Goal: Task Accomplishment & Management: Use online tool/utility

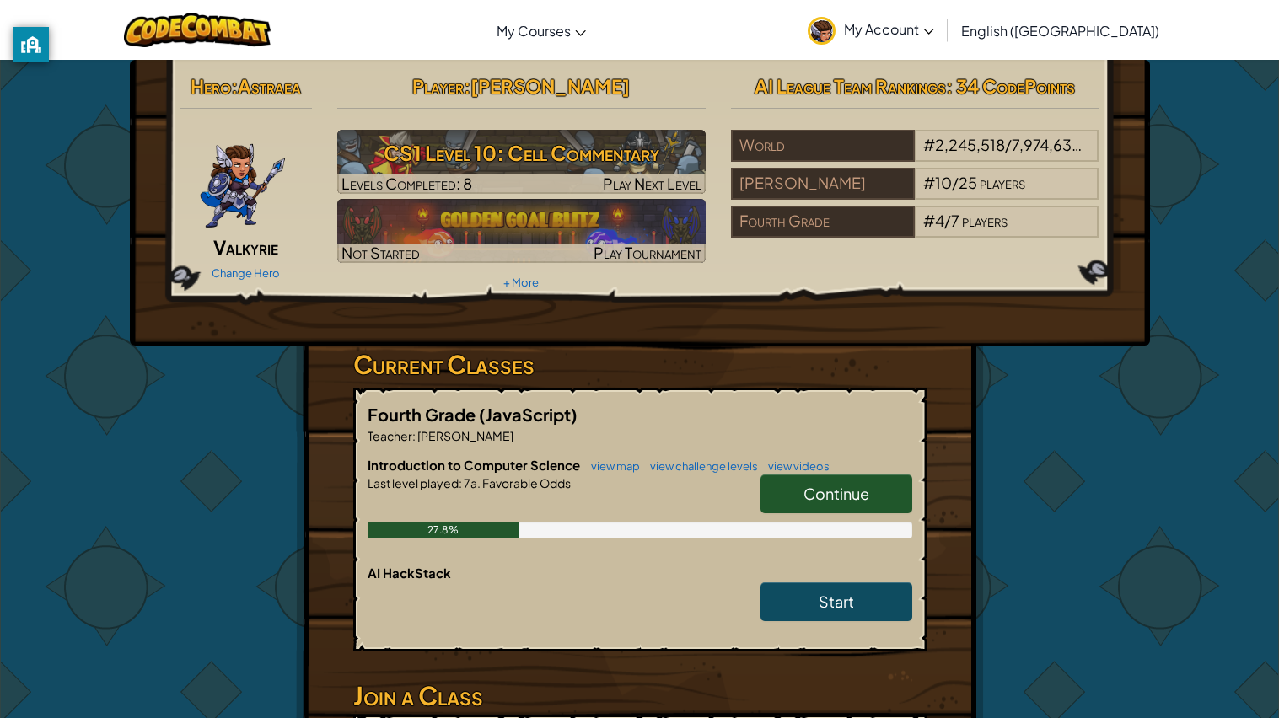
click at [839, 492] on span "Continue" at bounding box center [836, 493] width 66 height 19
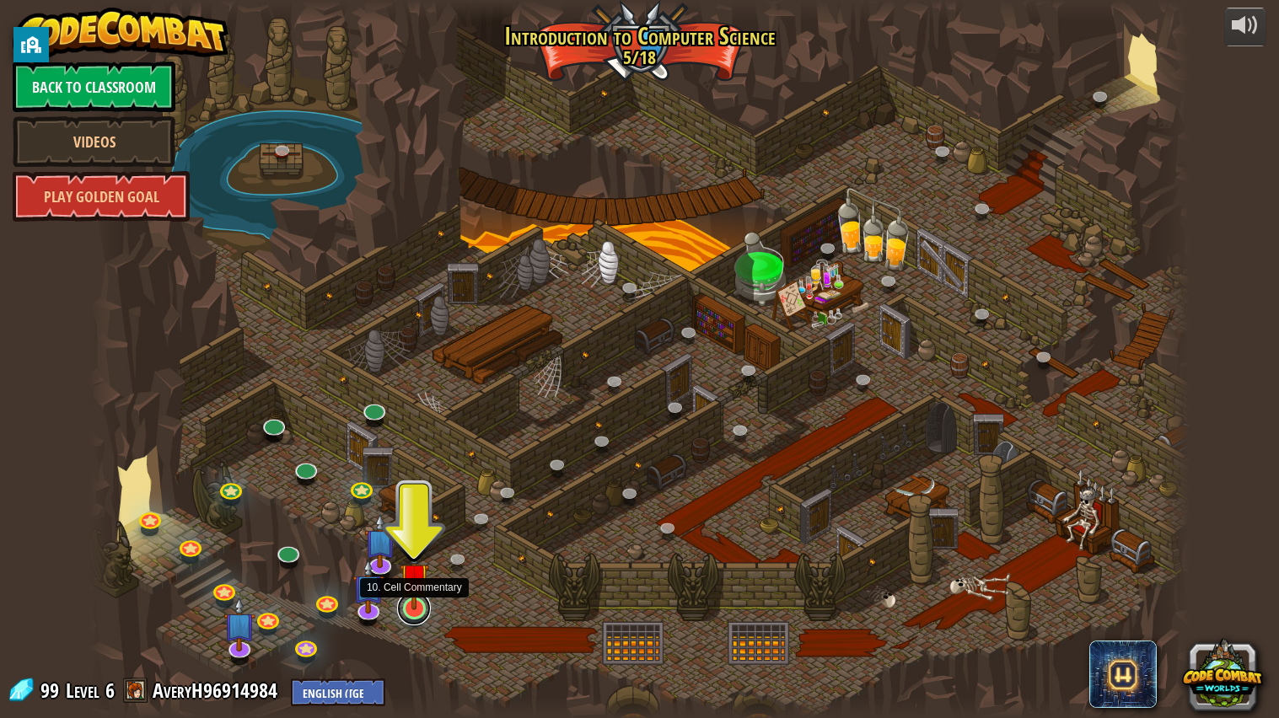
click at [422, 613] on link at bounding box center [414, 609] width 34 height 34
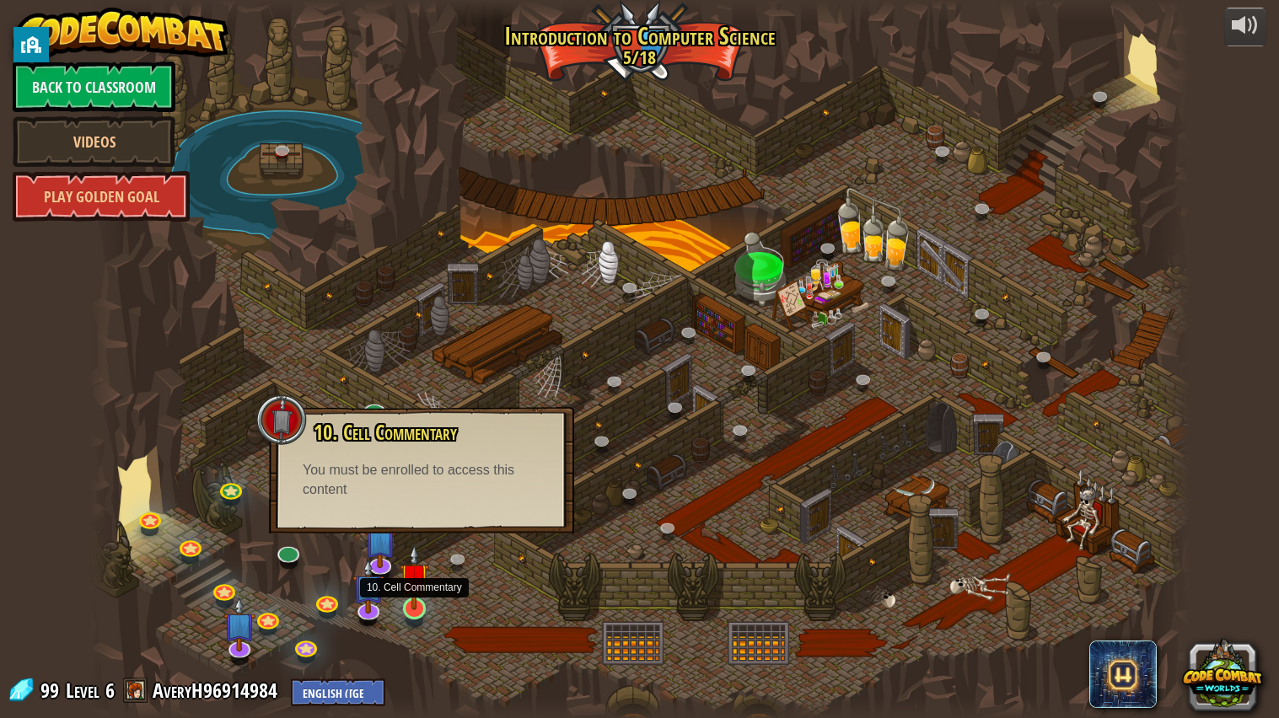
click at [416, 608] on img at bounding box center [414, 578] width 29 height 66
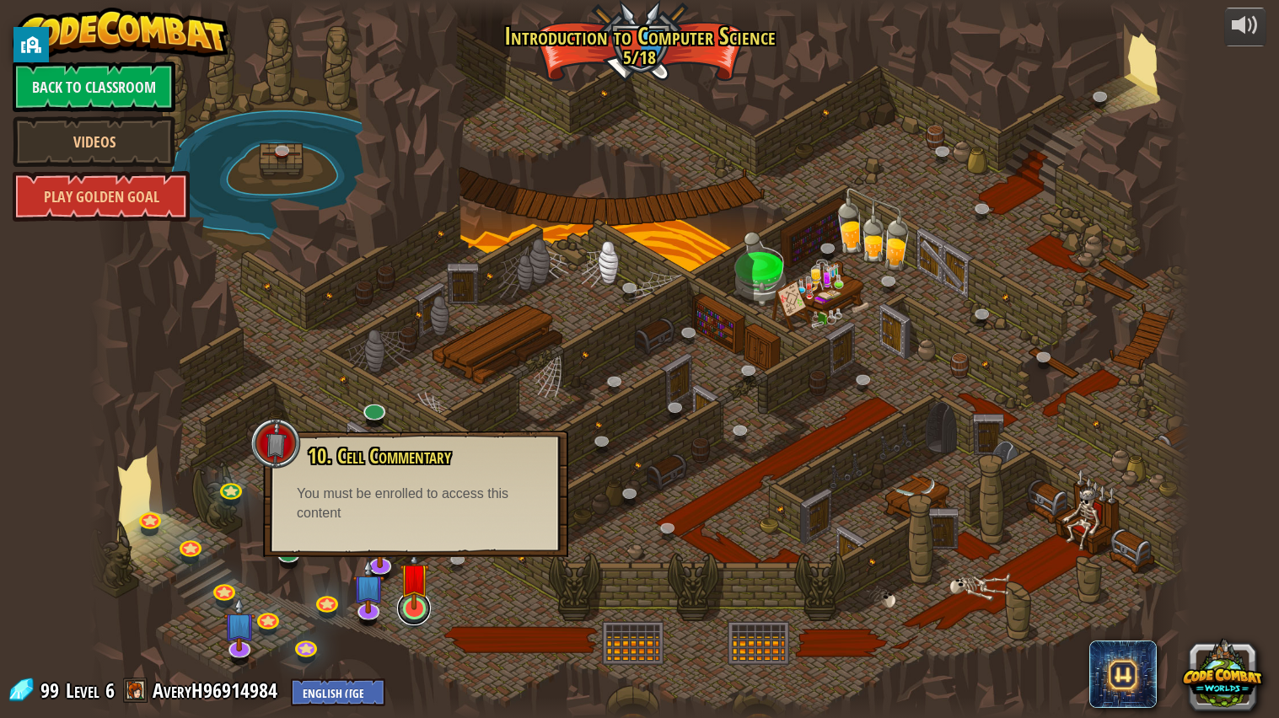
click at [415, 615] on link at bounding box center [414, 609] width 34 height 34
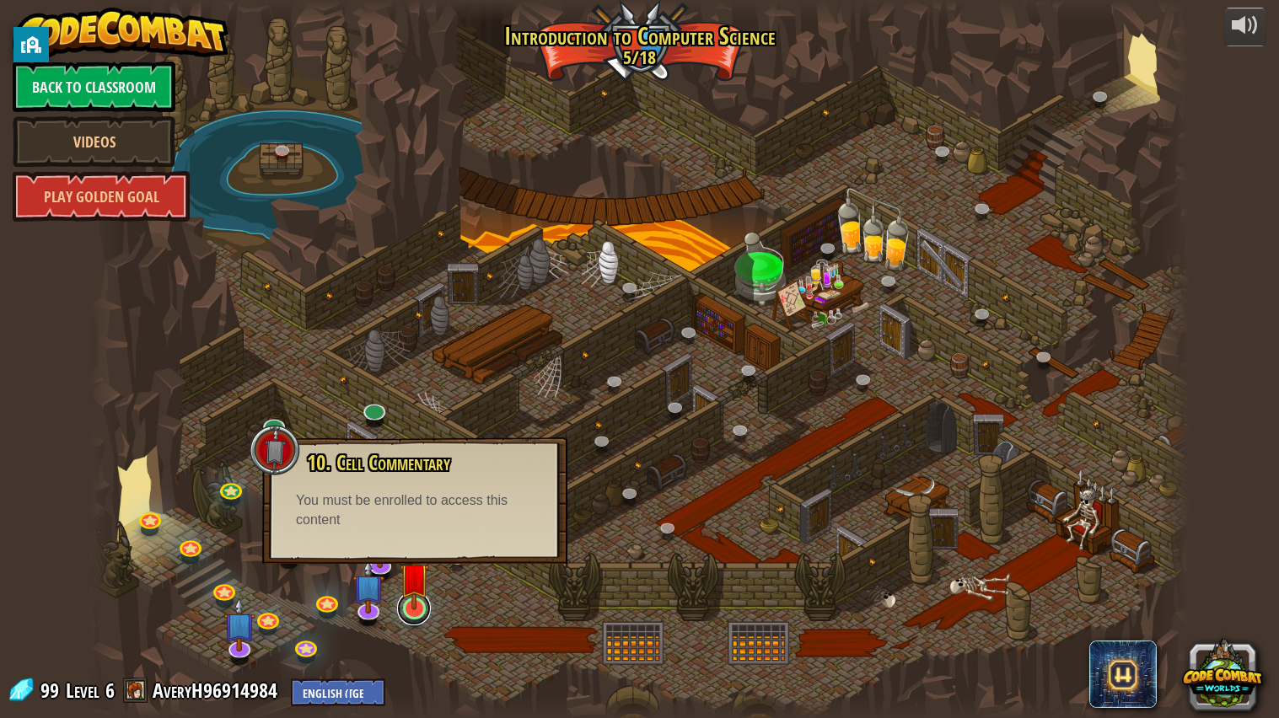
click at [415, 615] on link at bounding box center [414, 609] width 34 height 34
click at [416, 615] on link at bounding box center [414, 609] width 34 height 34
click at [545, 612] on div at bounding box center [639, 359] width 1100 height 719
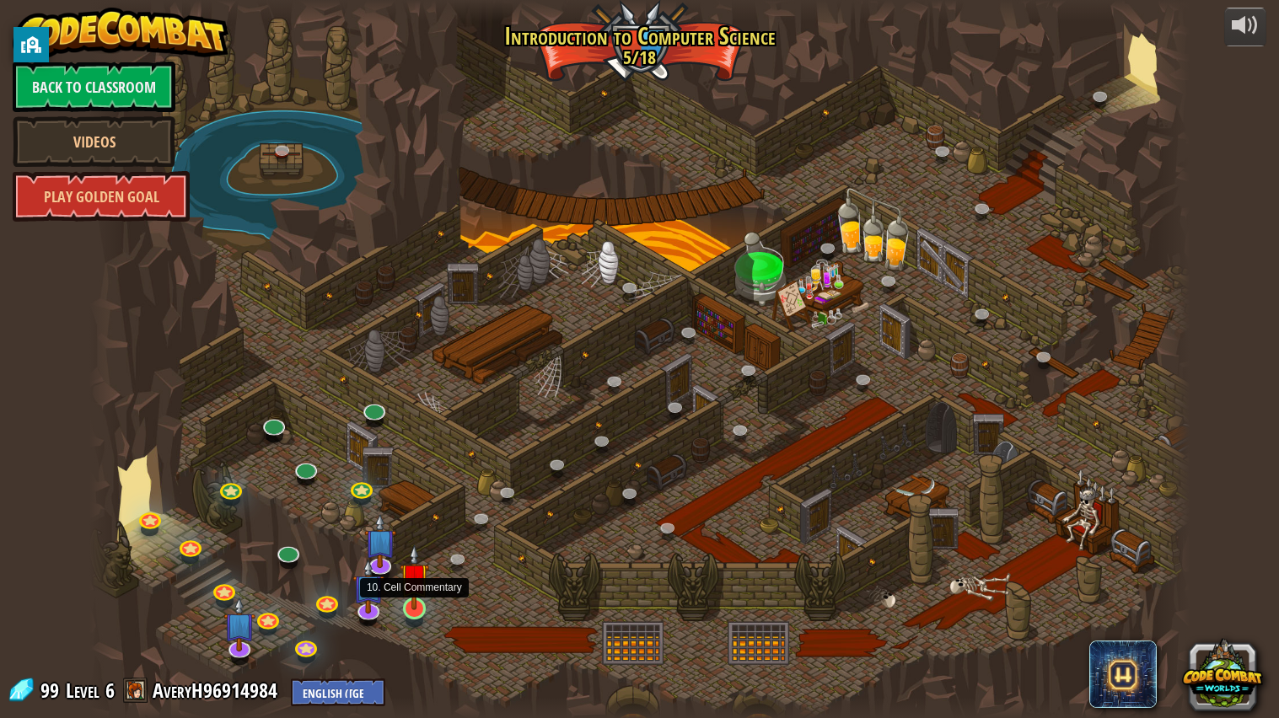
click at [409, 602] on img at bounding box center [414, 578] width 29 height 66
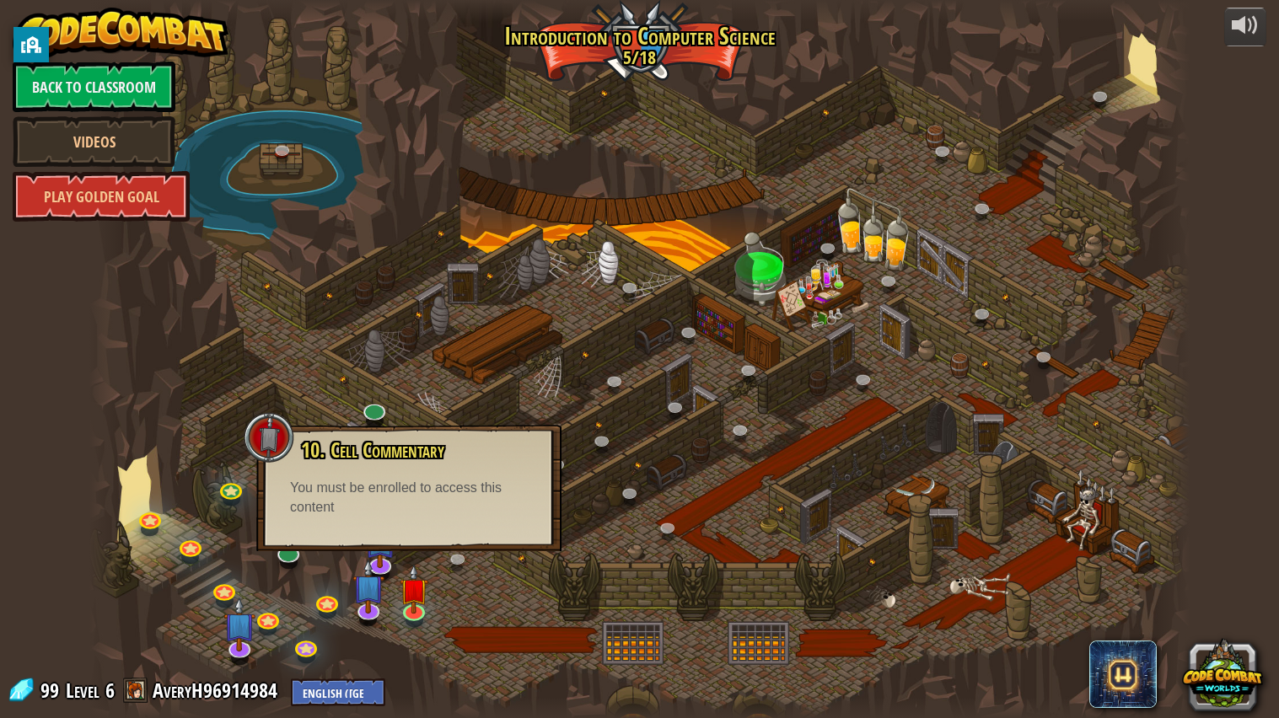
click at [454, 590] on div at bounding box center [639, 359] width 1100 height 719
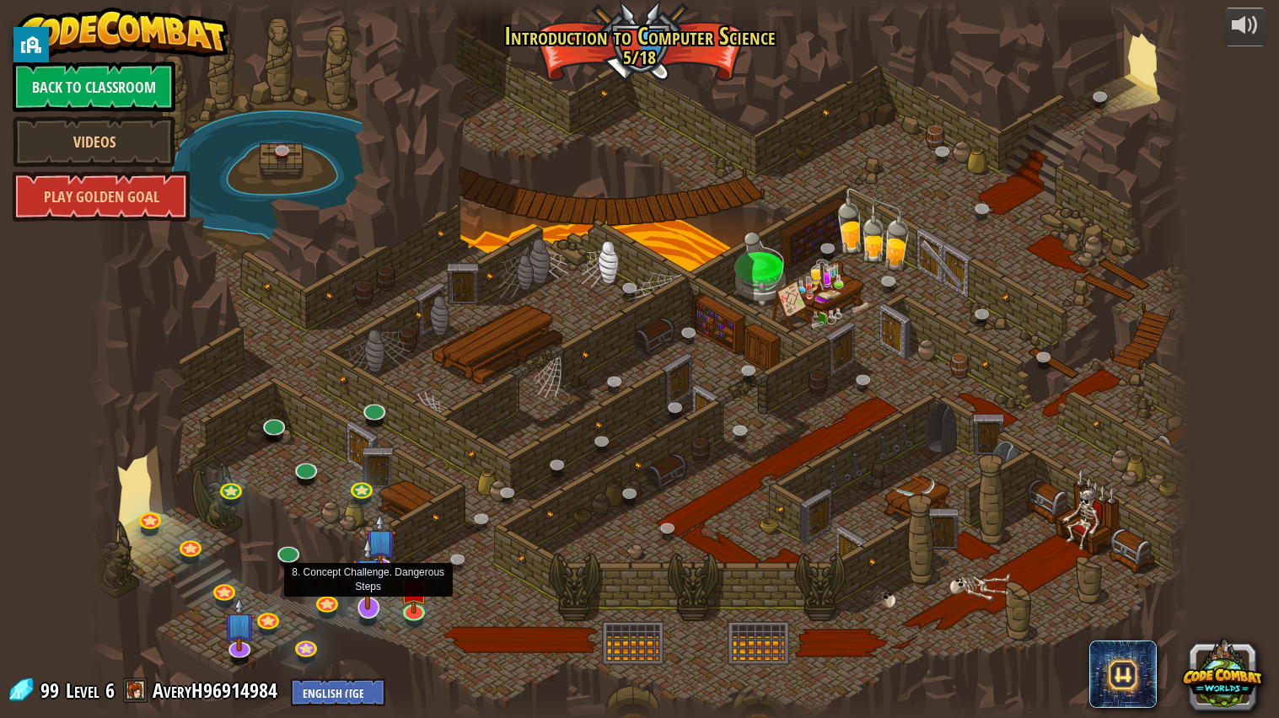
click at [384, 562] on img at bounding box center [368, 573] width 32 height 72
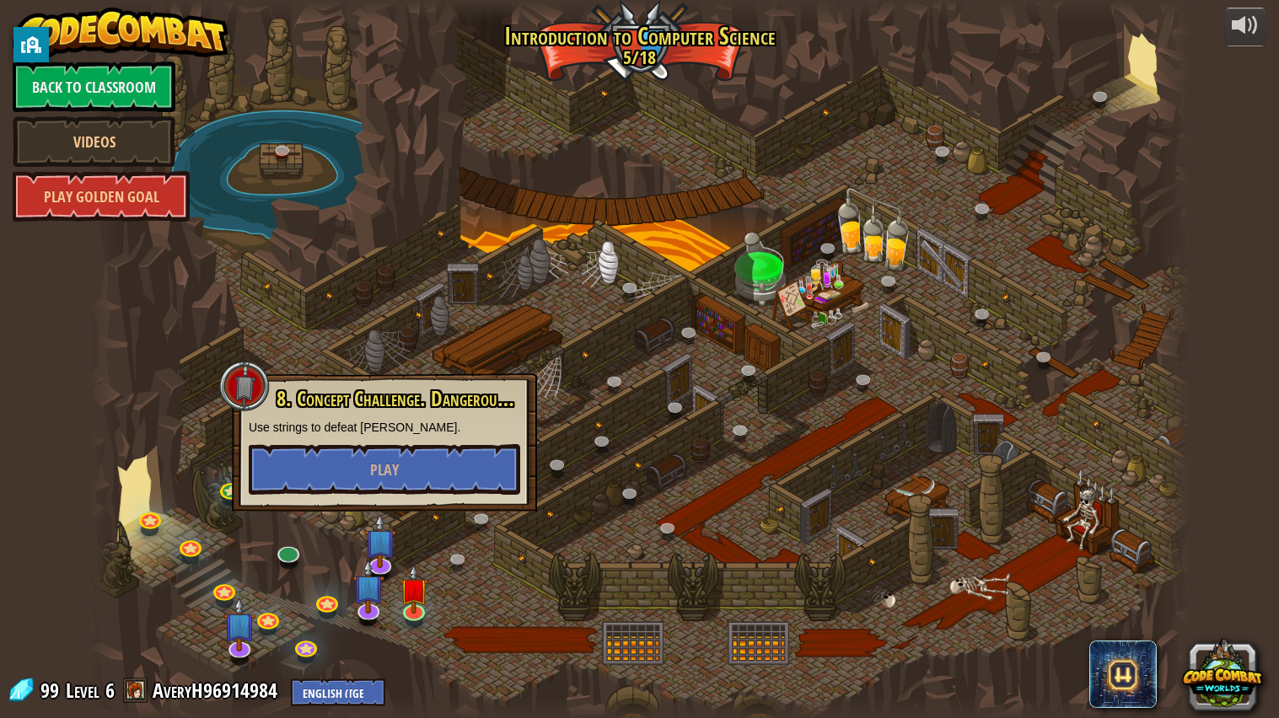
click at [476, 547] on div at bounding box center [639, 359] width 1100 height 719
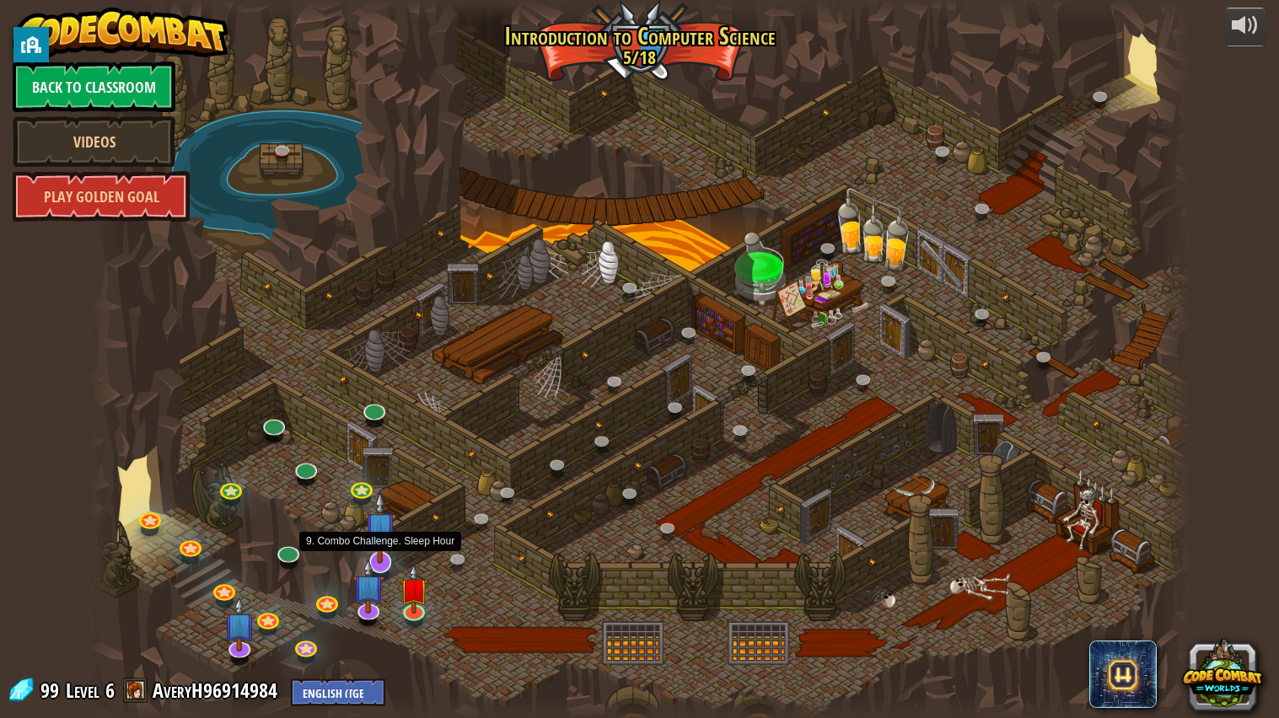
click at [386, 545] on img at bounding box center [380, 527] width 32 height 72
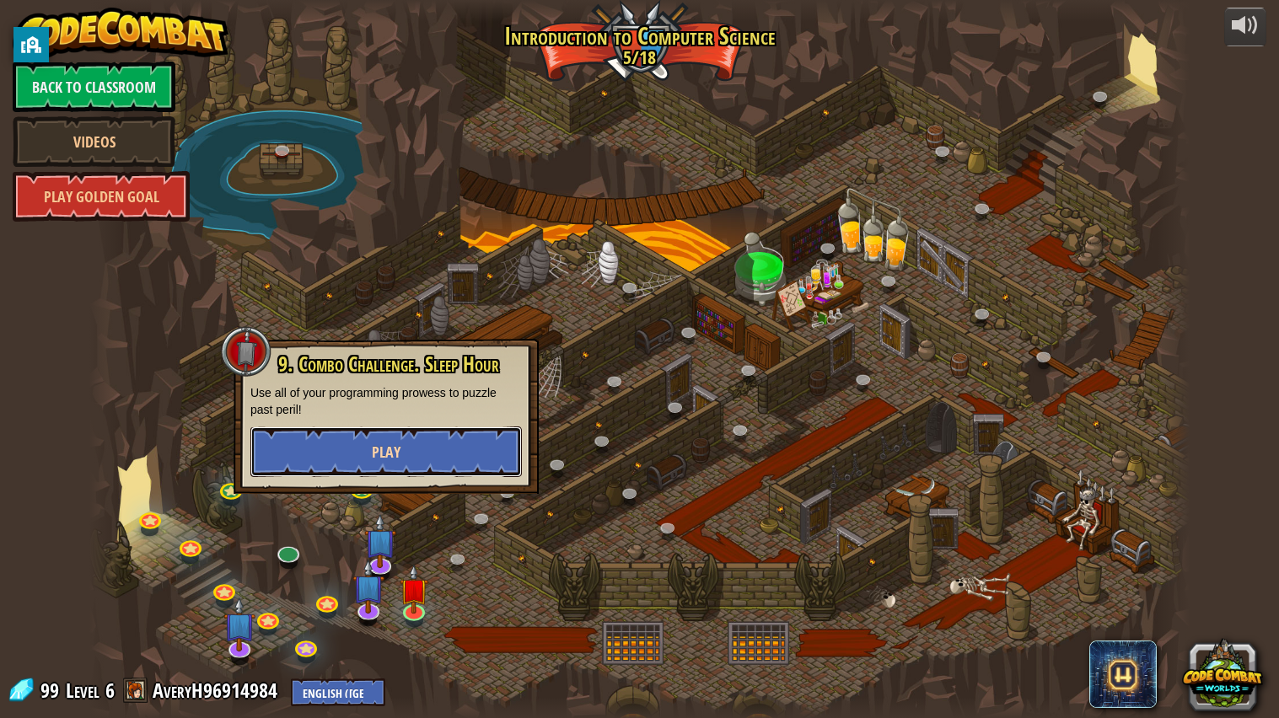
click at [389, 474] on button "Play" at bounding box center [385, 452] width 271 height 51
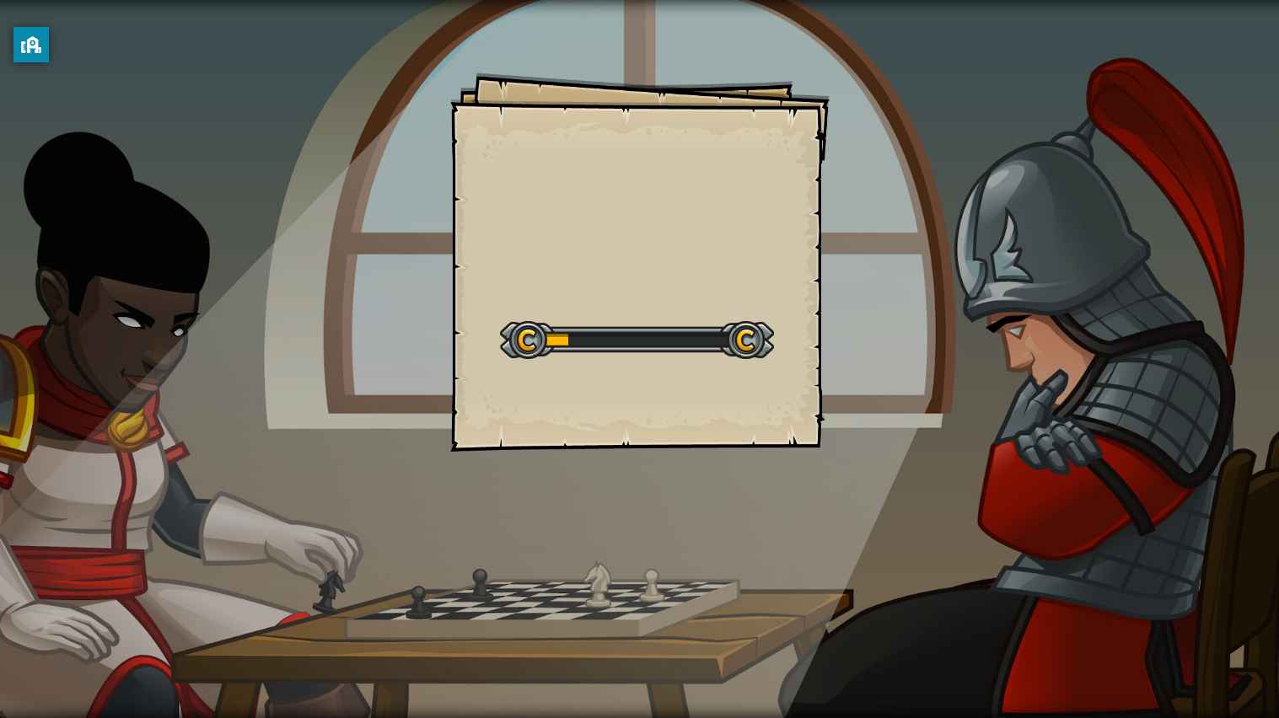
click at [389, 461] on div "Goals Start Level Error loading from server. Try refreshing the page. You'll ne…" at bounding box center [639, 359] width 1279 height 718
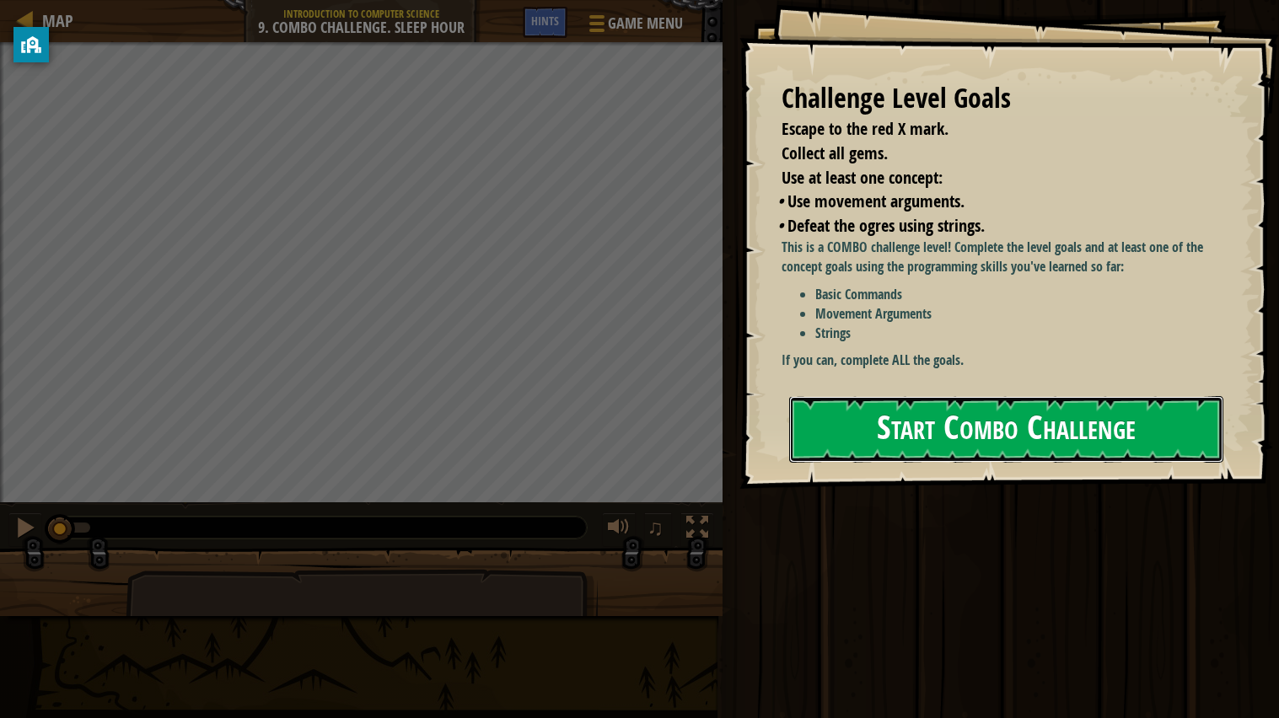
click at [907, 452] on button "Start Combo Challenge" at bounding box center [1006, 429] width 434 height 67
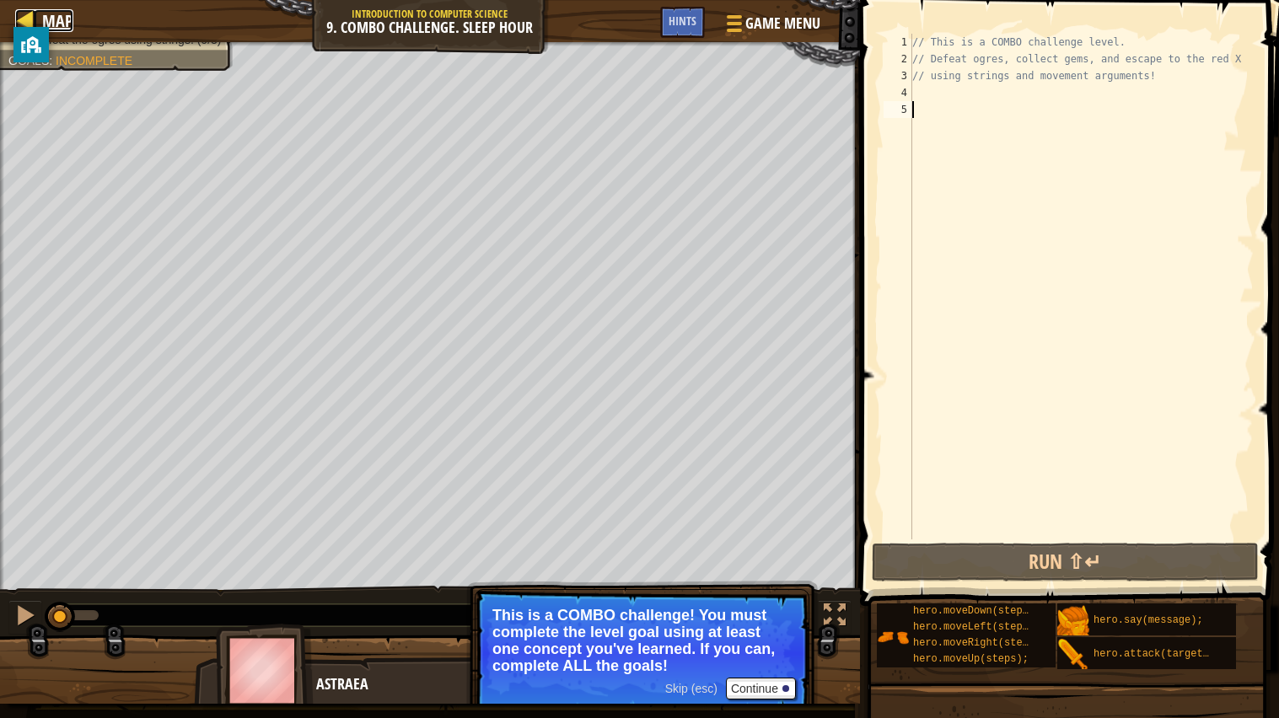
click at [56, 16] on span "Map" at bounding box center [57, 20] width 31 height 23
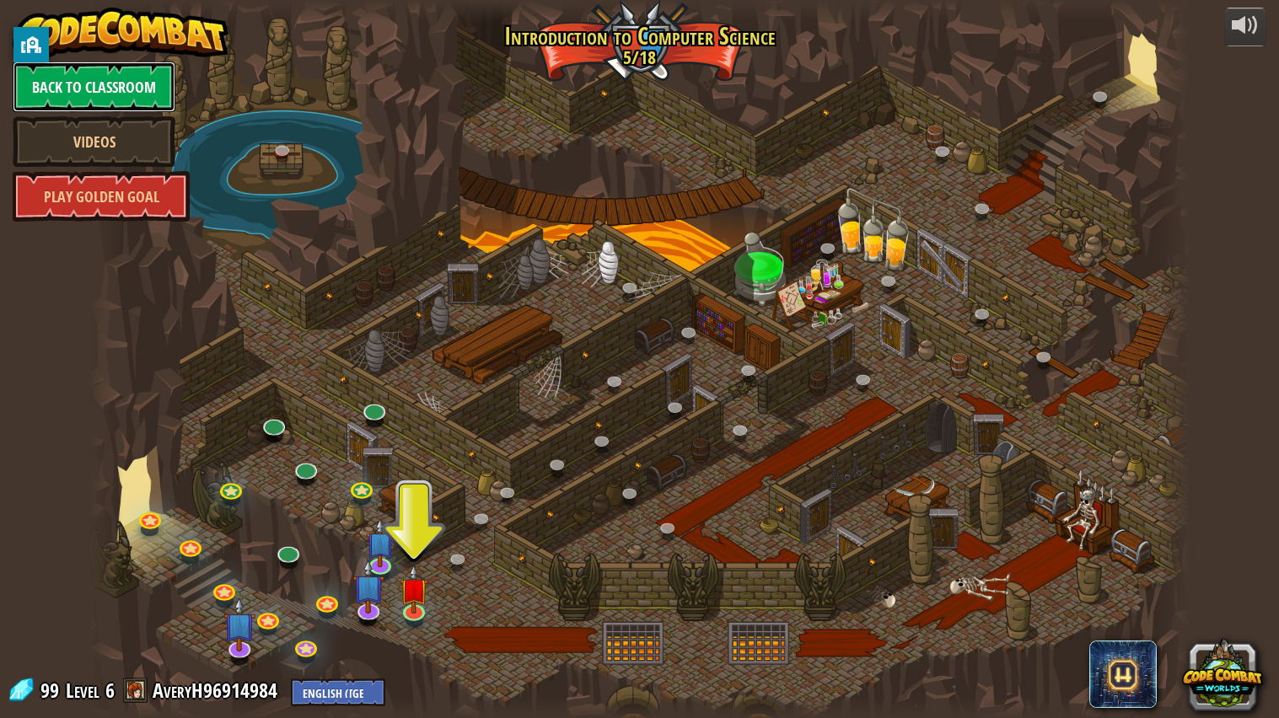
click at [122, 95] on link "Back to Classroom" at bounding box center [94, 87] width 163 height 51
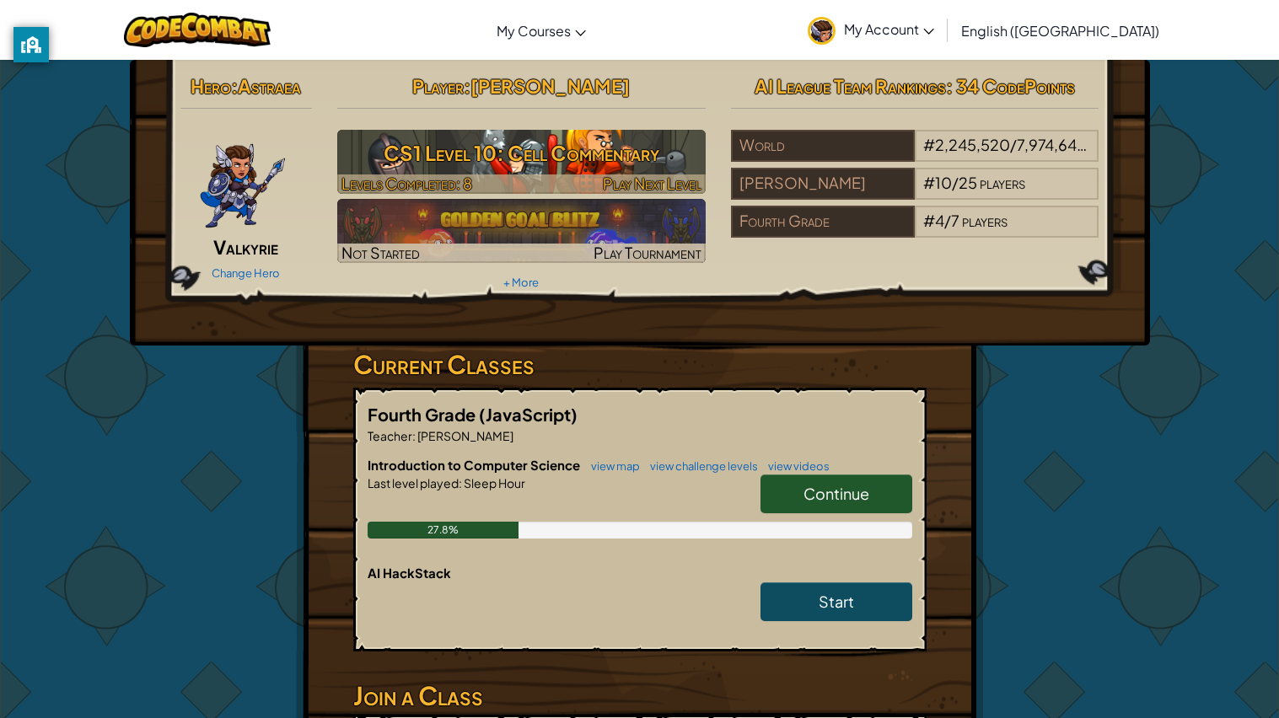
click at [588, 131] on img at bounding box center [521, 162] width 368 height 64
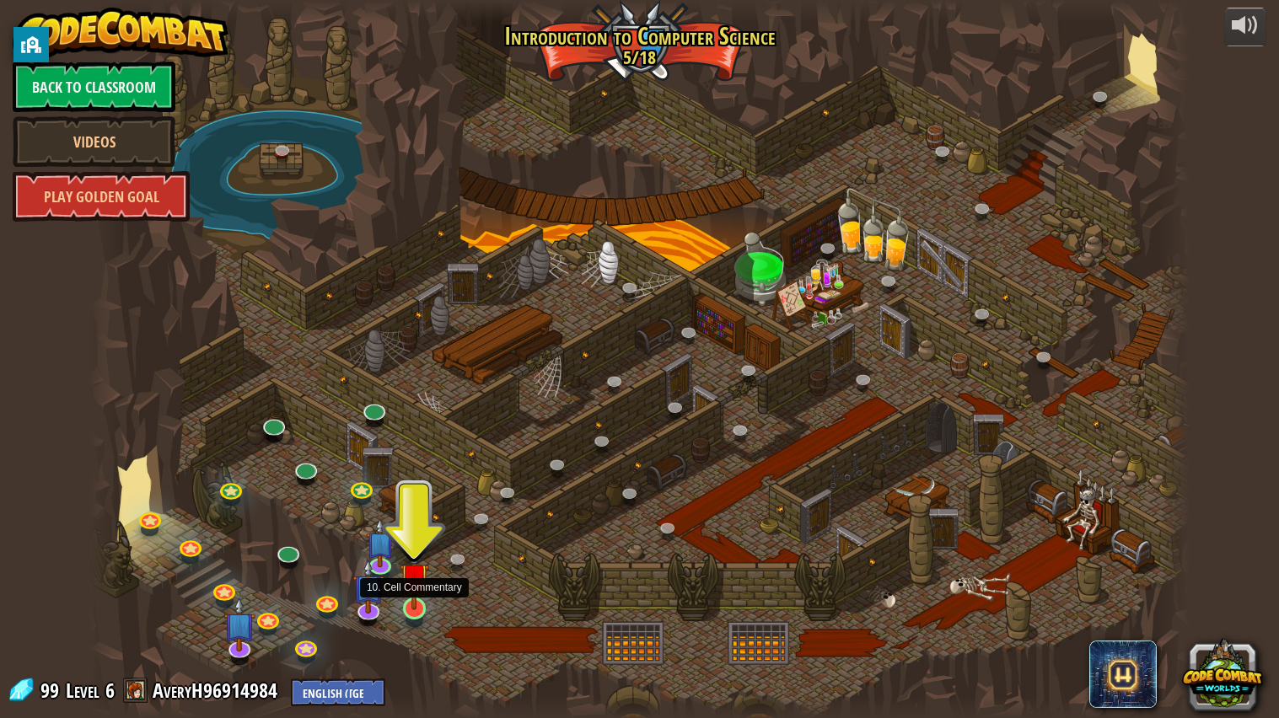
click at [423, 605] on img at bounding box center [414, 578] width 29 height 66
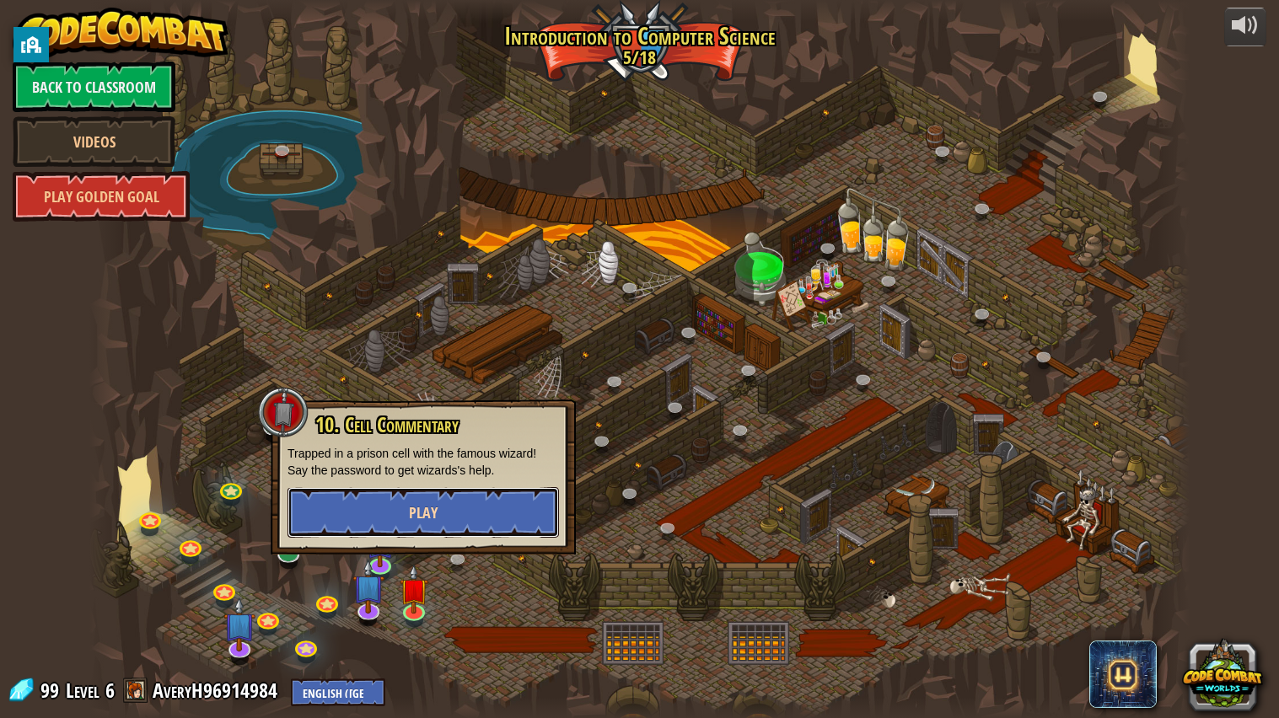
click at [436, 513] on span "Play" at bounding box center [423, 512] width 29 height 21
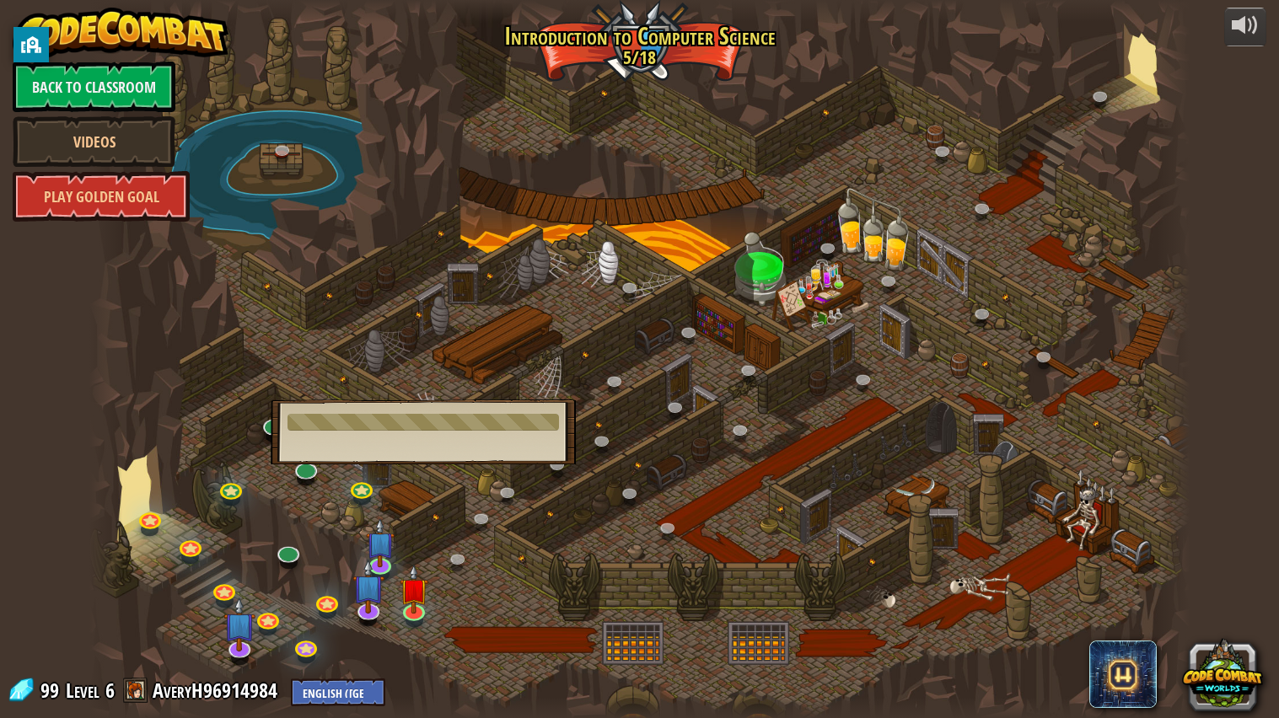
click at [484, 416] on div at bounding box center [422, 422] width 271 height 17
click at [488, 337] on div at bounding box center [639, 359] width 1100 height 719
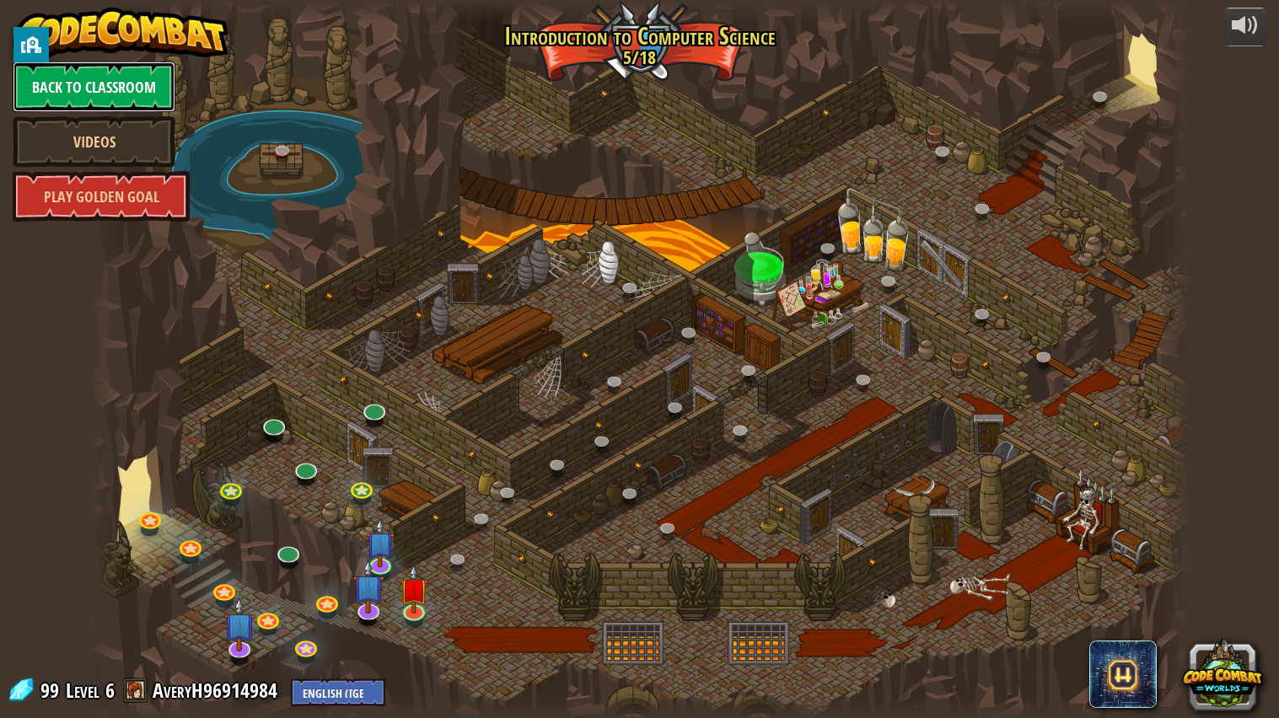
click at [108, 89] on link "Back to Classroom" at bounding box center [94, 87] width 163 height 51
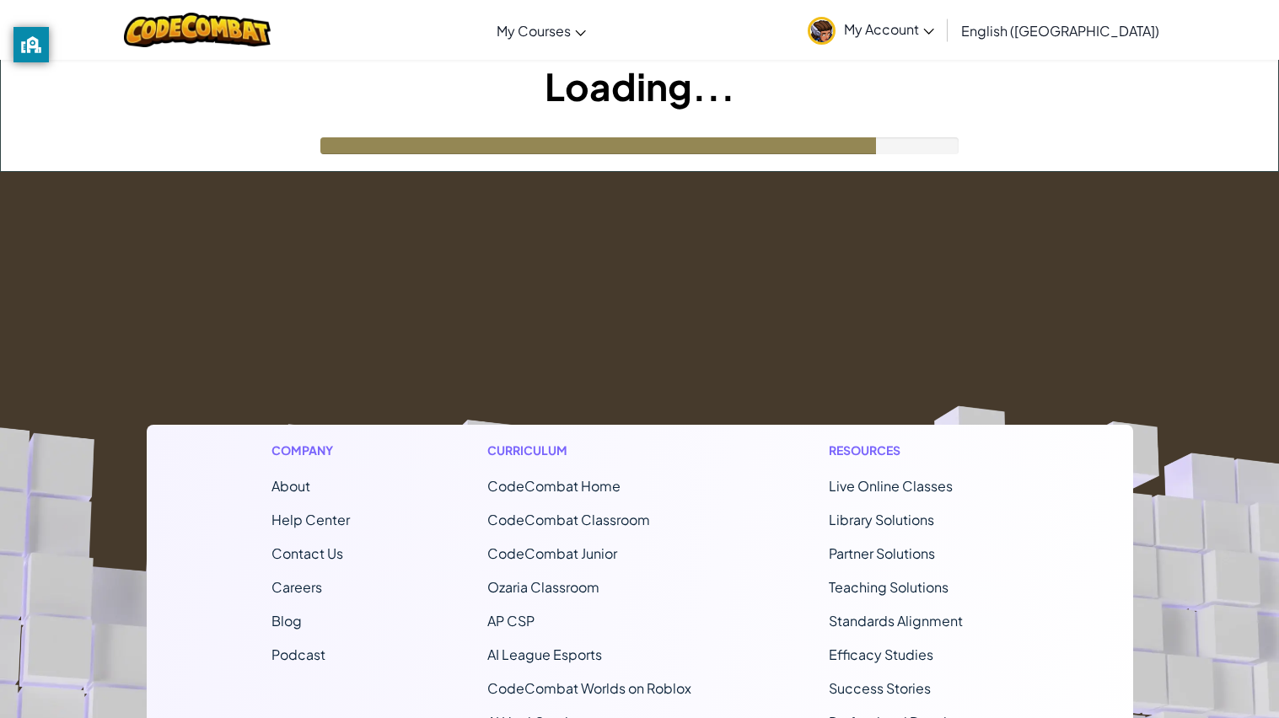
click at [613, 243] on footer "Company About Help Center Contact Us Careers Blog Podcast Curriculum CodeCombat…" at bounding box center [639, 628] width 1279 height 913
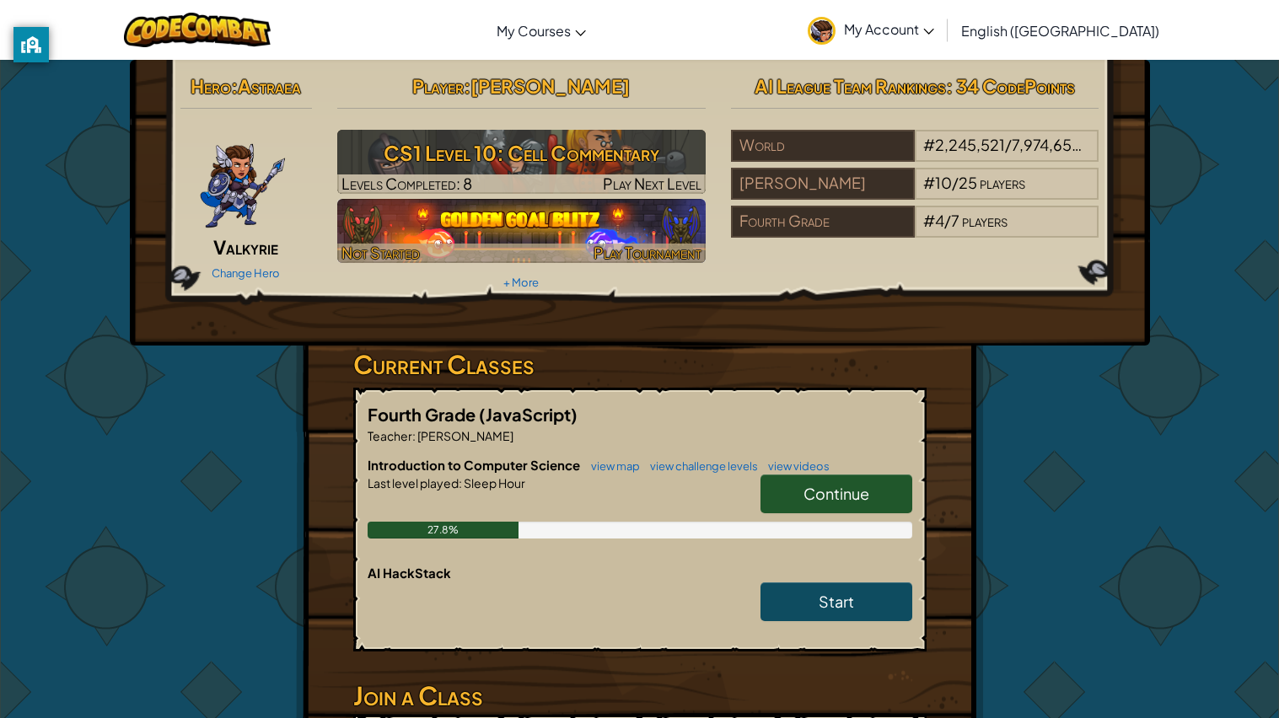
click at [616, 211] on img at bounding box center [521, 231] width 368 height 64
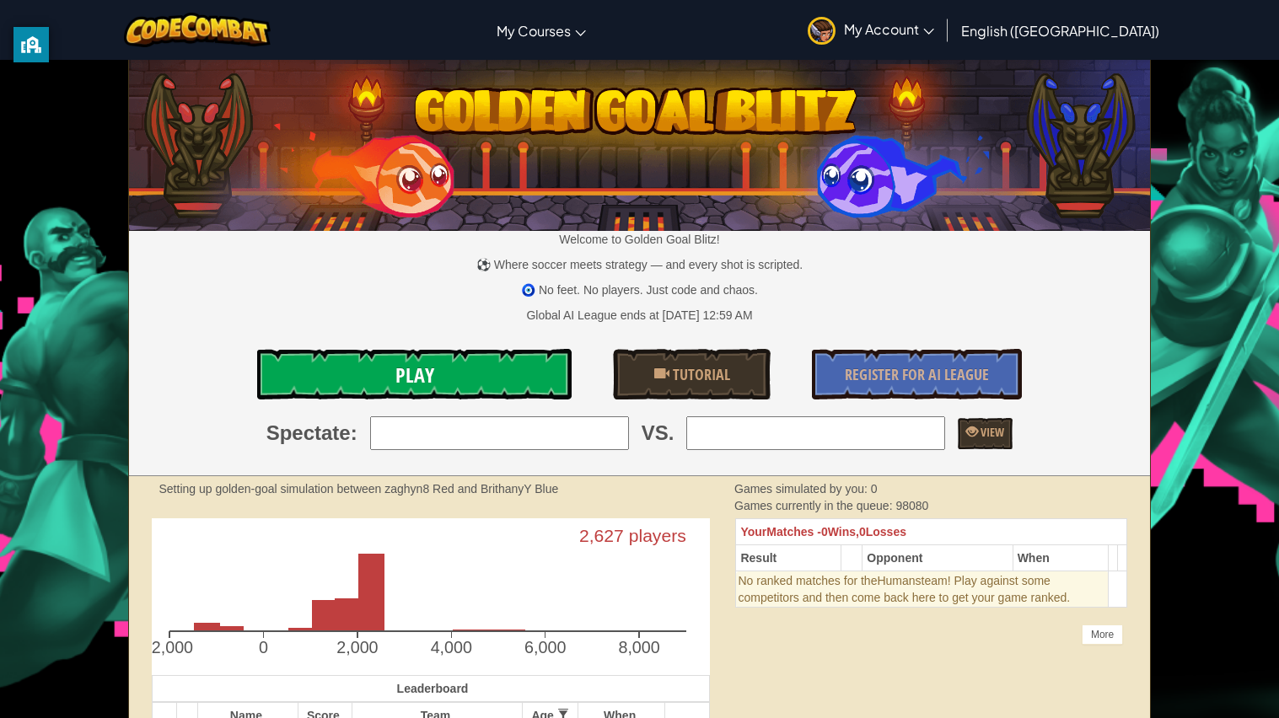
click at [520, 374] on link "Play" at bounding box center [414, 374] width 314 height 51
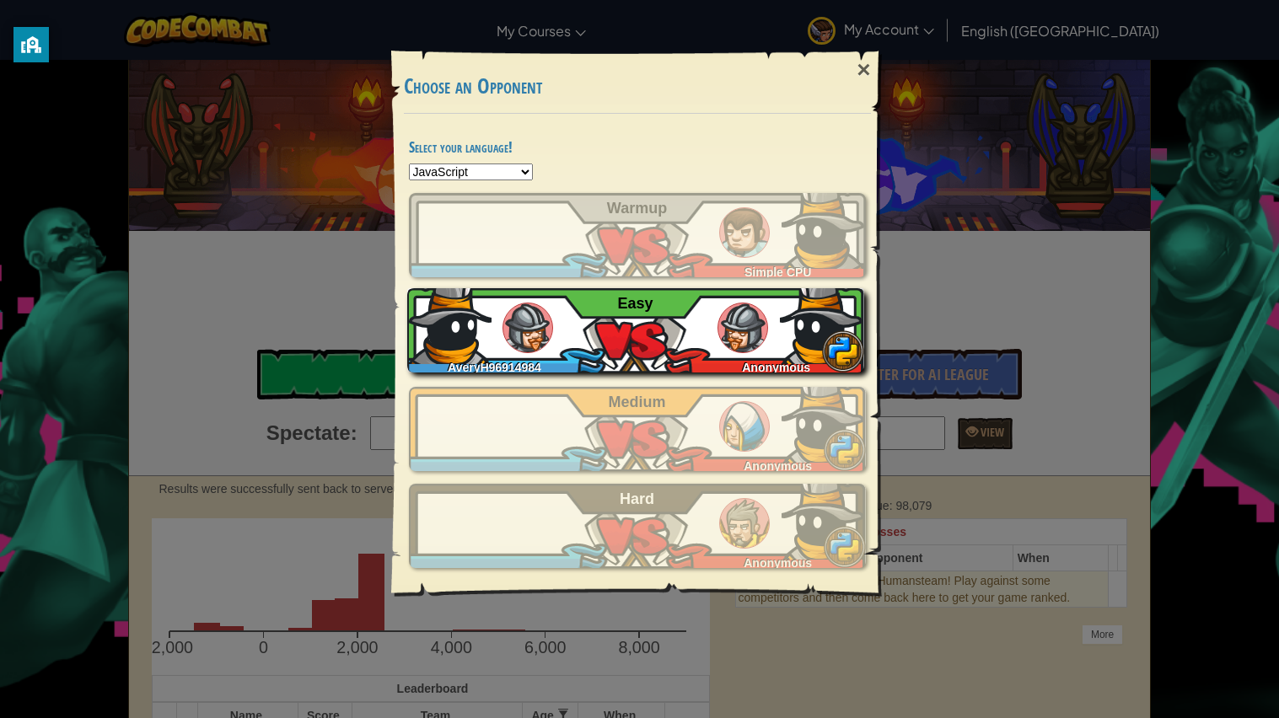
click at [648, 347] on div "AveryH96914984 Anonymous Easy" at bounding box center [635, 330] width 457 height 84
